Goal: Check status: Check status

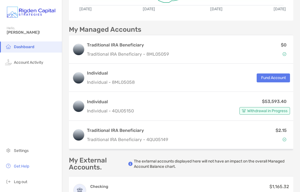
scroll to position [125, 0]
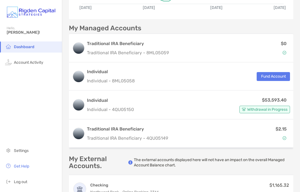
click at [264, 109] on span "Withdrawal in Progress" at bounding box center [267, 109] width 40 height 3
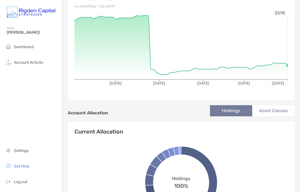
scroll to position [82, 0]
click at [38, 63] on span "Account Activity" at bounding box center [28, 62] width 29 height 5
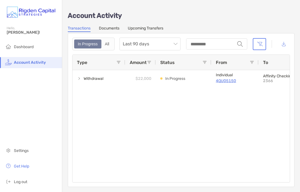
click at [178, 44] on div "Last 90 days" at bounding box center [149, 44] width 61 height 13
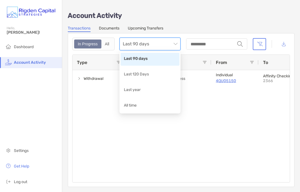
click at [205, 14] on p "Account Activity" at bounding box center [181, 15] width 227 height 7
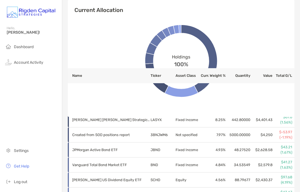
scroll to position [250, 0]
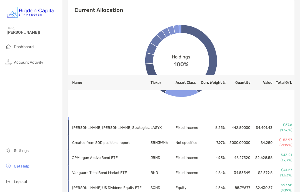
click at [29, 48] on span "Dashboard" at bounding box center [24, 46] width 20 height 5
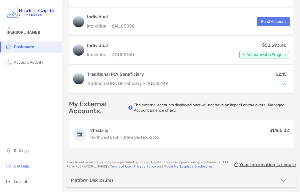
scroll to position [179, 0]
click at [267, 56] on span "Withdrawal in Progress" at bounding box center [267, 54] width 40 height 3
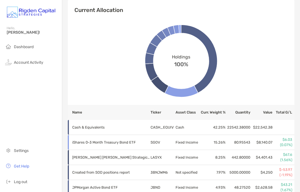
scroll to position [22, 0]
click at [22, 182] on span "Log out" at bounding box center [20, 181] width 13 height 5
